Goal: Task Accomplishment & Management: Manage account settings

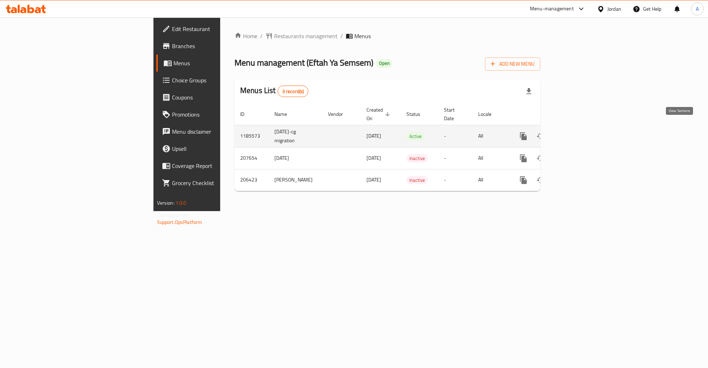
click at [583, 130] on link "enhanced table" at bounding box center [574, 136] width 17 height 17
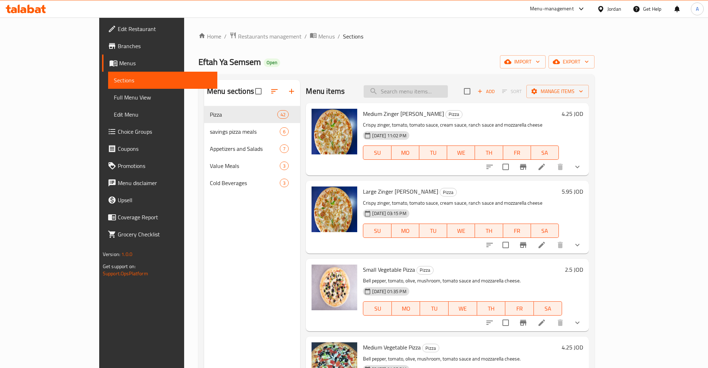
click at [439, 92] on input "search" at bounding box center [406, 91] width 84 height 12
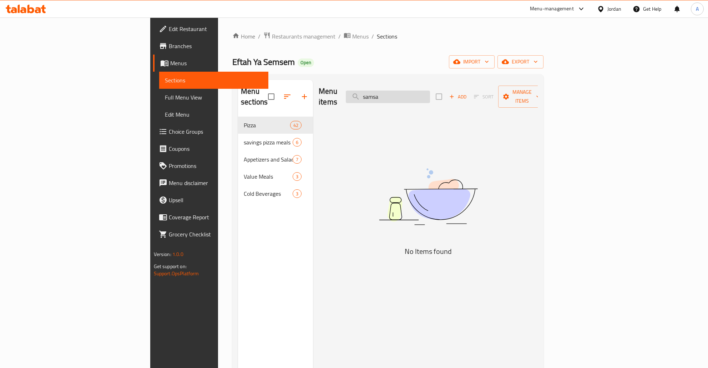
type input "samsam"
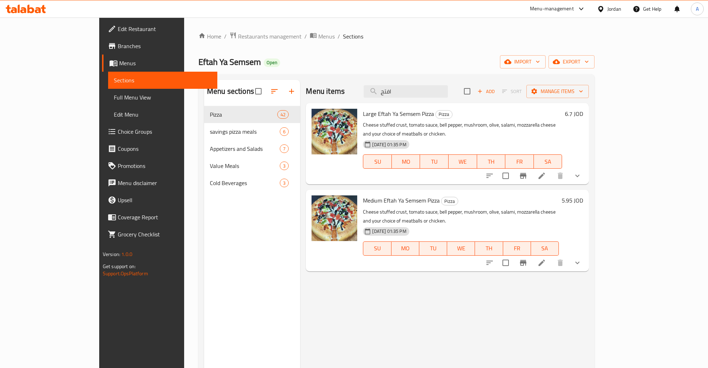
type input "افتح"
click at [583, 195] on h6 "5.95 JOD" at bounding box center [571, 200] width 21 height 10
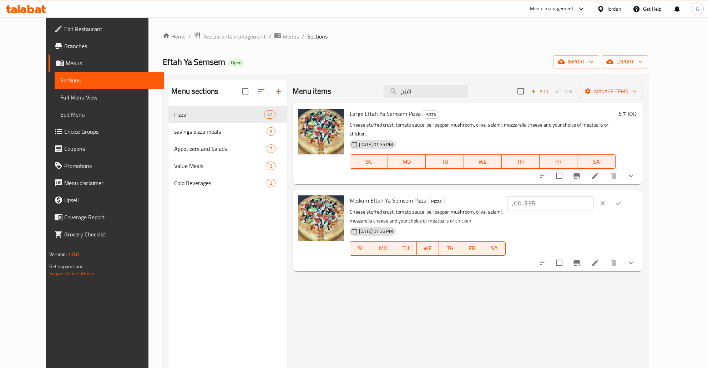
click at [593, 196] on input "5.95" at bounding box center [558, 203] width 69 height 14
type input "5.5"
click button "ok" at bounding box center [618, 203] width 16 height 16
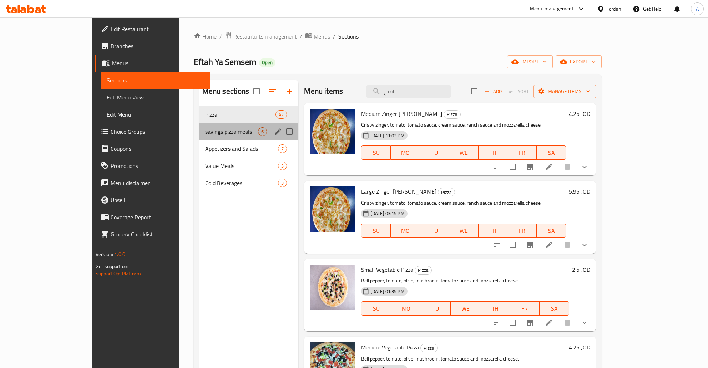
click at [200, 139] on div "savings pizza meals 6" at bounding box center [248, 131] width 99 height 17
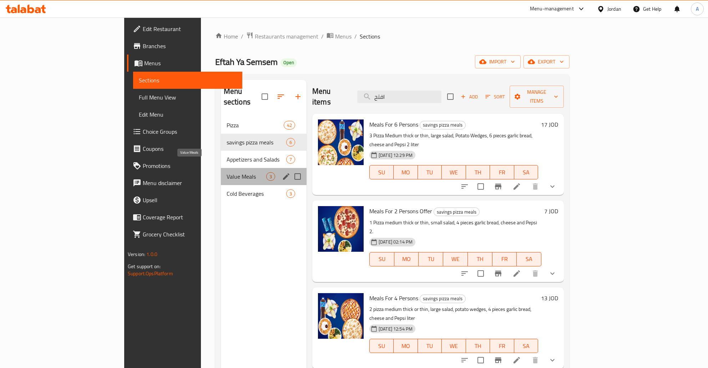
click at [227, 172] on span "Value Meals" at bounding box center [247, 176] width 40 height 9
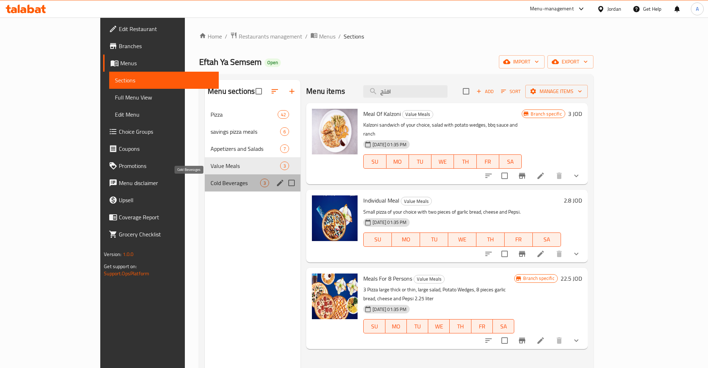
click at [210, 181] on span "Cold Beverages" at bounding box center [235, 183] width 50 height 9
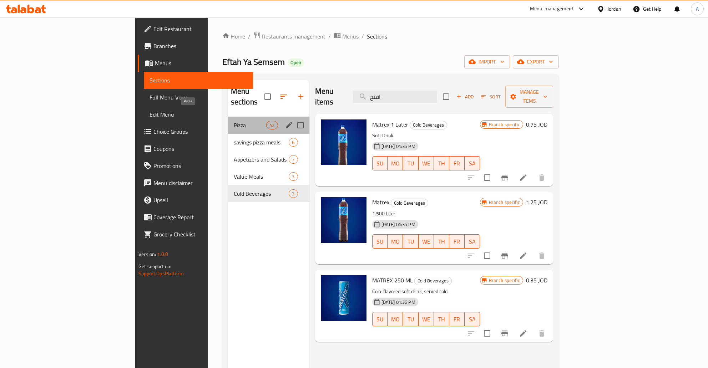
click at [234, 121] on span "Pizza" at bounding box center [250, 125] width 32 height 9
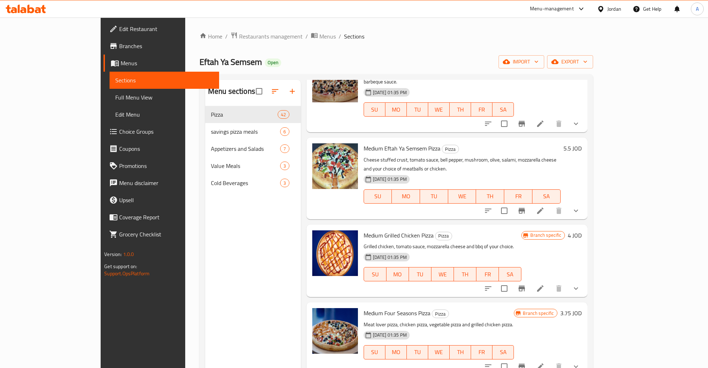
scroll to position [2176, 0]
